Goal: Navigation & Orientation: Find specific page/section

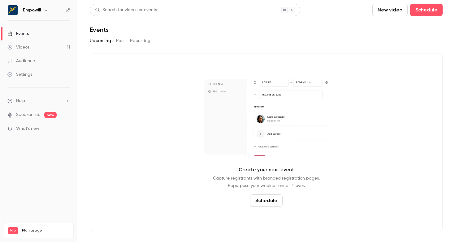
click at [48, 12] on button "button" at bounding box center [45, 10] width 7 height 7
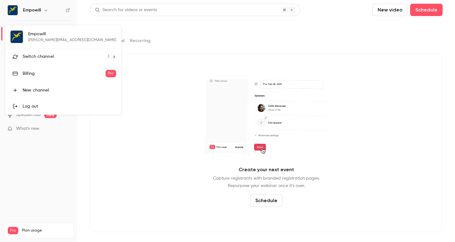
click at [52, 62] on li "Switch channel 3" at bounding box center [63, 57] width 116 height 16
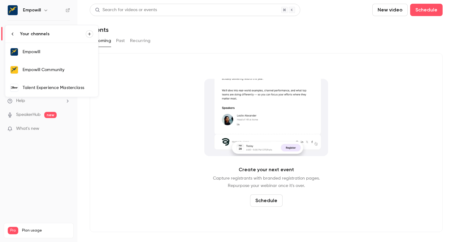
click at [53, 74] on link "Empowill Community" at bounding box center [51, 70] width 93 height 18
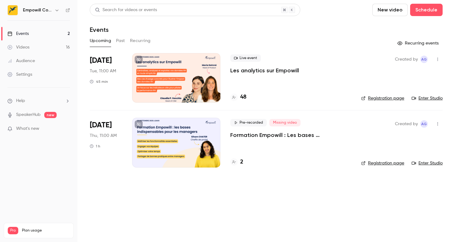
click at [241, 158] on h4 "2" at bounding box center [241, 162] width 3 height 8
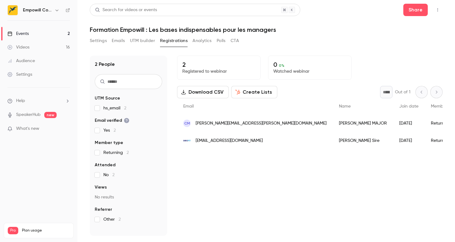
click at [47, 33] on link "Events 2" at bounding box center [38, 34] width 77 height 14
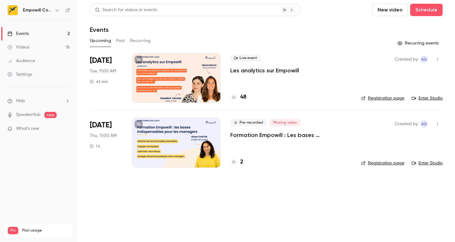
click at [244, 99] on h4 "48" at bounding box center [243, 97] width 6 height 8
